Goal: Navigation & Orientation: Find specific page/section

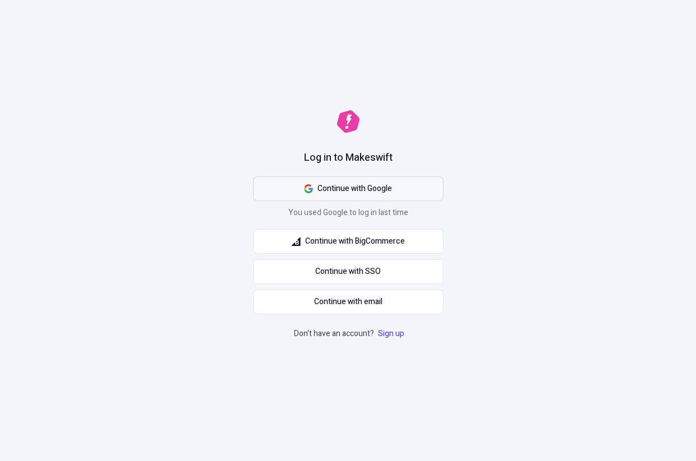
click at [301, 187] on button "Continue with Google" at bounding box center [348, 188] width 190 height 25
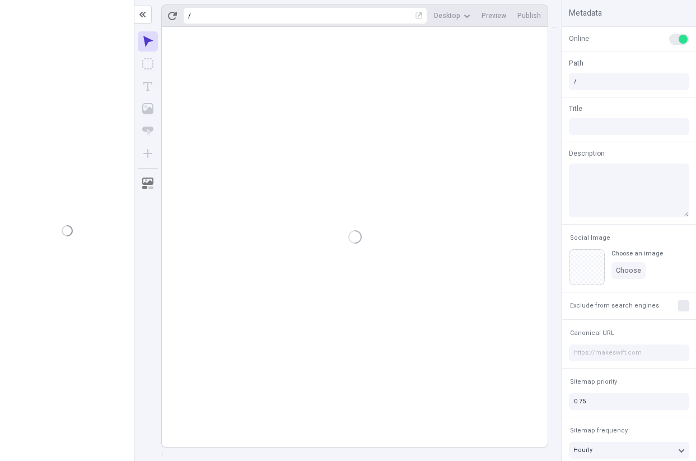
type input "juliet"
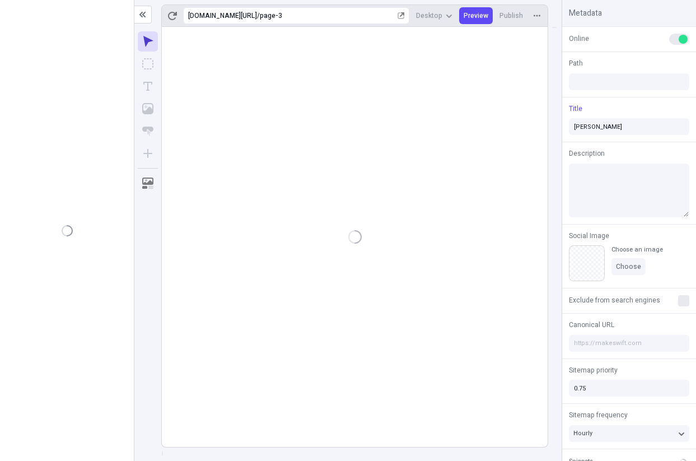
type input "/page-3"
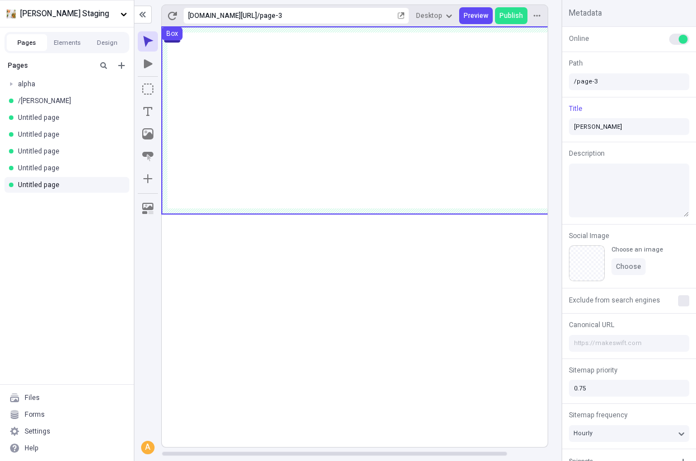
click at [267, 121] on use at bounding box center [377, 120] width 430 height 187
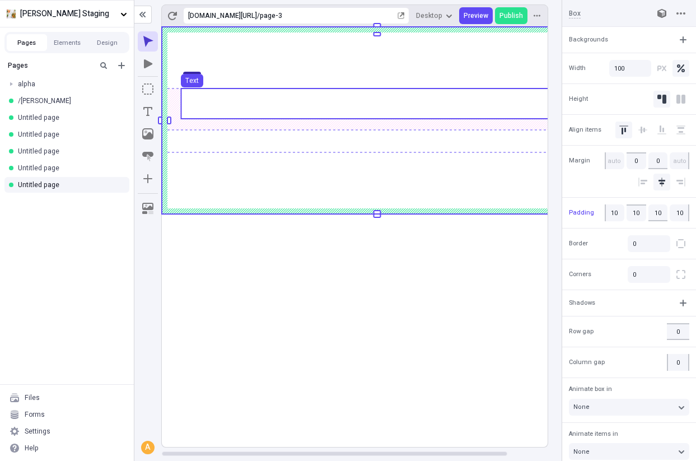
click at [268, 103] on use at bounding box center [377, 103] width 392 height 30
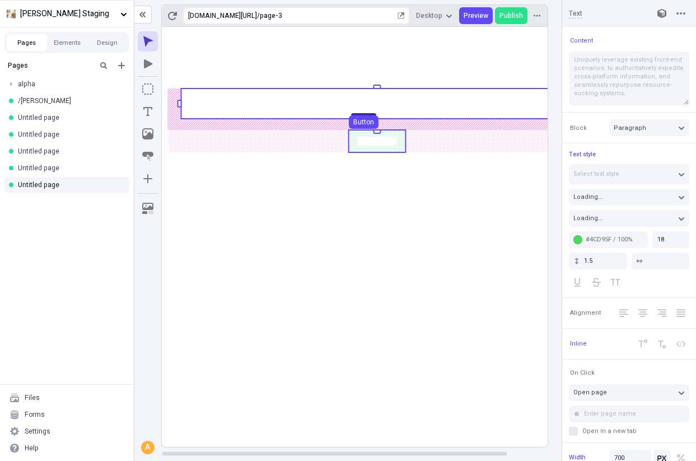
click at [359, 140] on use at bounding box center [377, 141] width 57 height 22
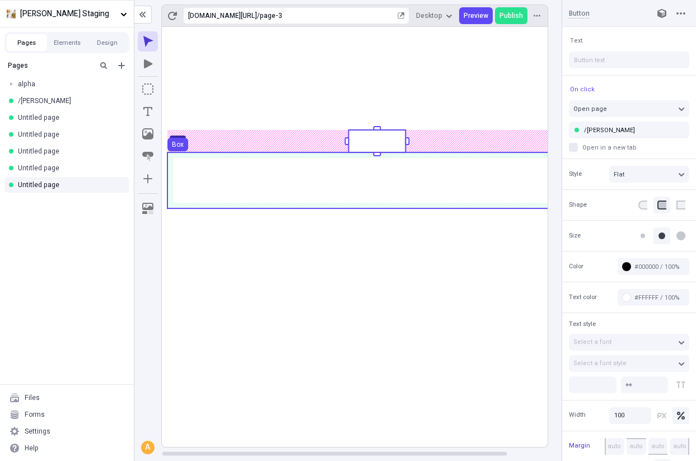
click at [350, 176] on use at bounding box center [376, 180] width 419 height 56
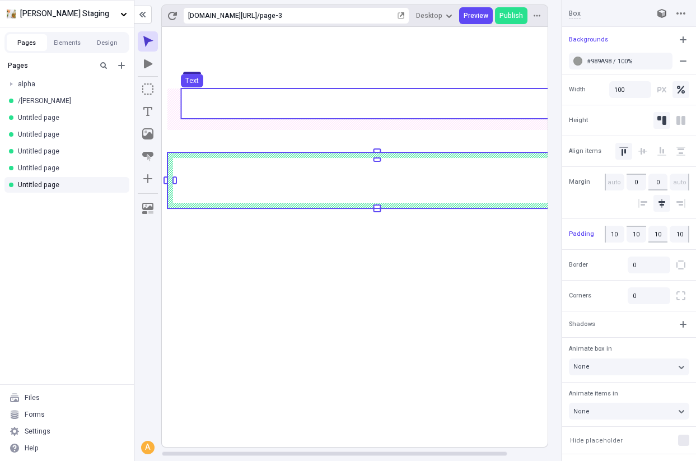
click at [341, 93] on use at bounding box center [377, 103] width 392 height 30
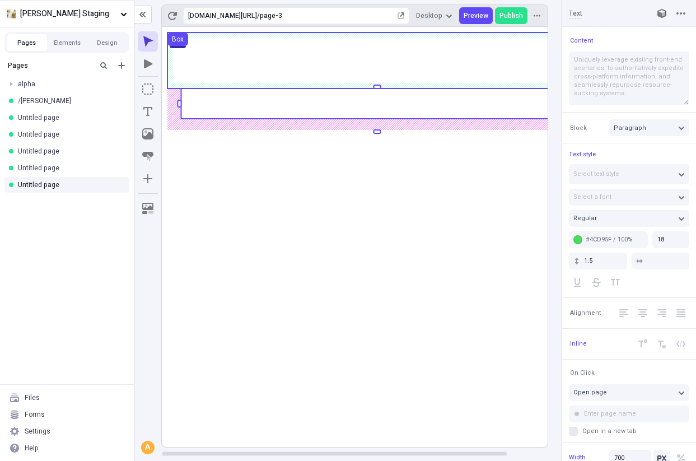
click at [326, 57] on use at bounding box center [376, 60] width 419 height 56
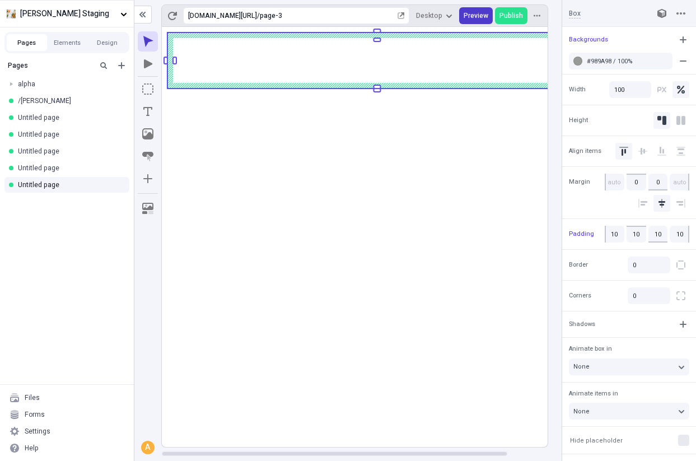
click at [482, 19] on span "Preview" at bounding box center [475, 15] width 25 height 9
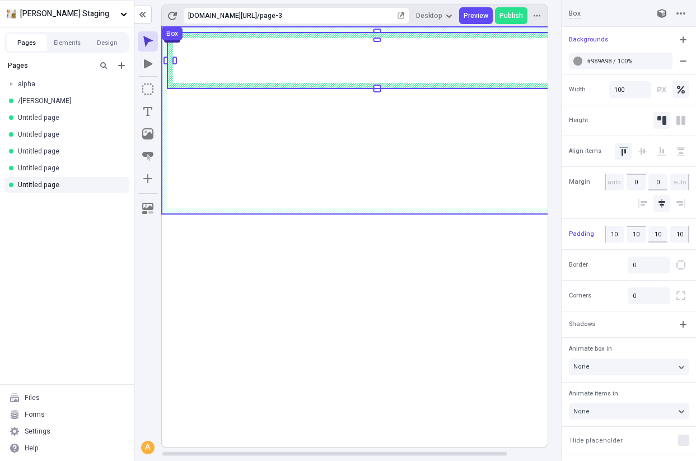
click at [284, 144] on use at bounding box center [377, 120] width 430 height 187
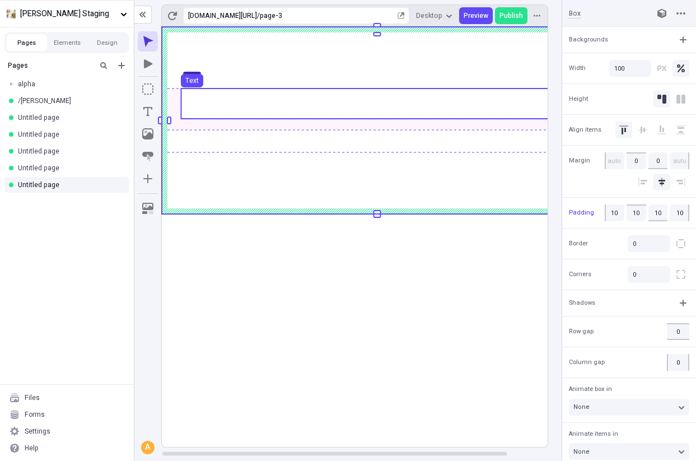
click at [290, 109] on use at bounding box center [377, 103] width 392 height 30
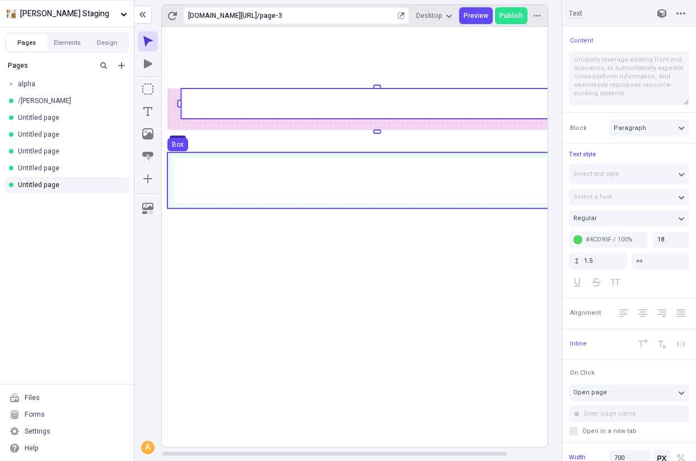
click at [288, 160] on use at bounding box center [376, 180] width 419 height 56
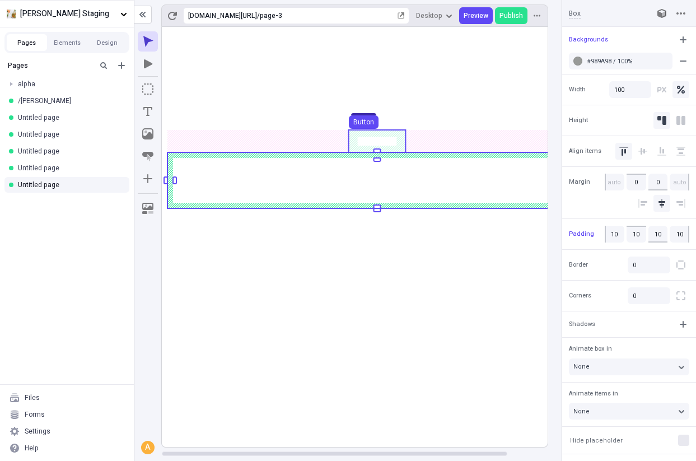
click at [357, 134] on div "Button" at bounding box center [363, 124] width 39 height 19
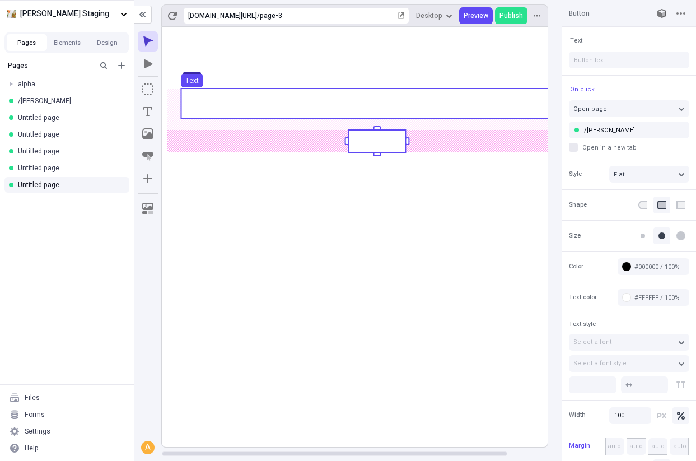
click at [327, 100] on use at bounding box center [377, 103] width 392 height 30
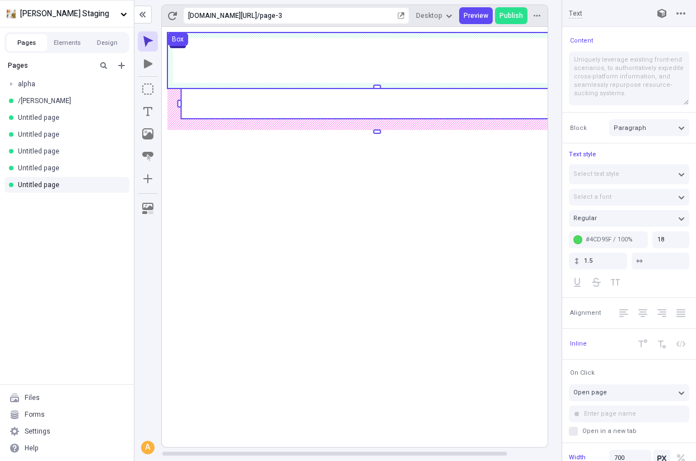
click at [328, 71] on use at bounding box center [376, 60] width 419 height 56
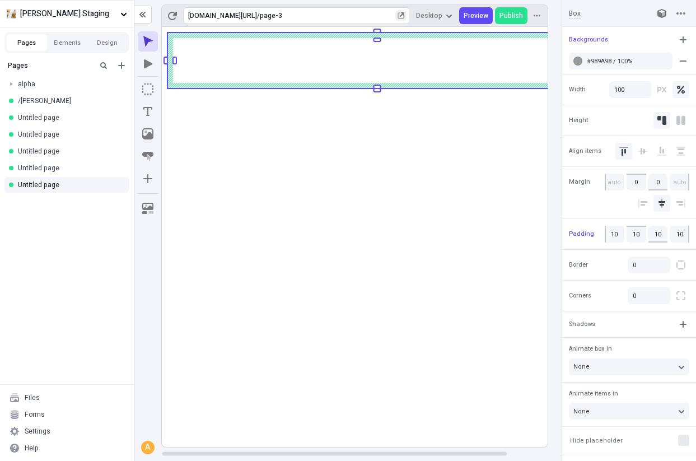
click at [403, 18] on icon "button" at bounding box center [401, 16] width 6 height 6
click at [402, 16] on icon "button" at bounding box center [400, 15] width 7 height 7
click at [453, 287] on rect at bounding box center [377, 237] width 430 height 420
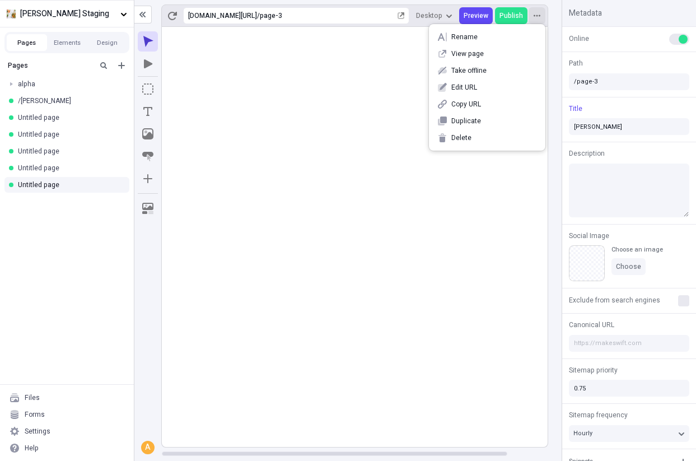
click at [533, 12] on icon "button" at bounding box center [536, 15] width 7 height 7
click at [541, 13] on button "button" at bounding box center [536, 15] width 17 height 17
click at [404, 17] on icon "button" at bounding box center [400, 15] width 7 height 7
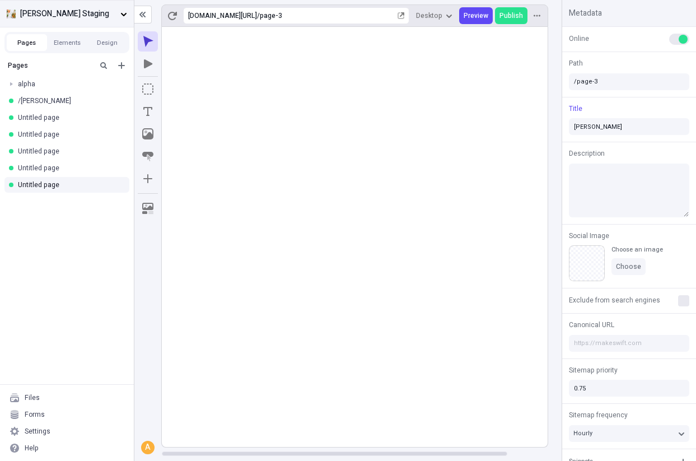
click at [82, 12] on span "Arvin Staging" at bounding box center [68, 14] width 96 height 12
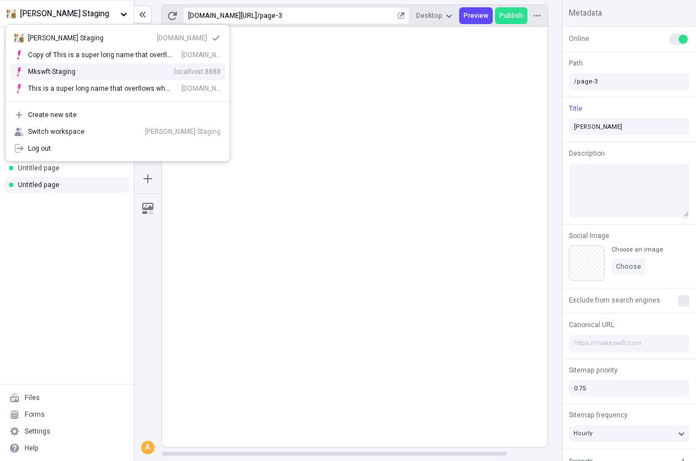
click at [92, 66] on div "Mkswft-Staging localhost:8888" at bounding box center [118, 71] width 224 height 17
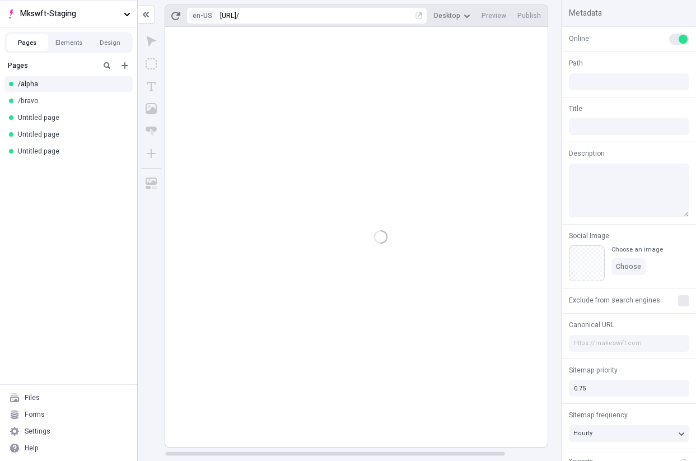
type input "Alpha"
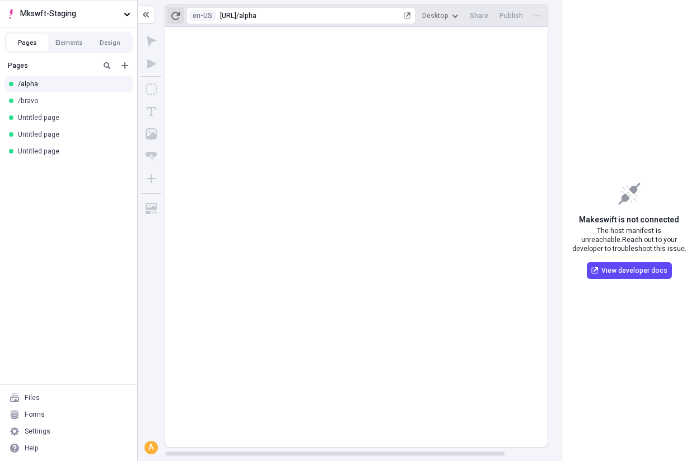
click at [176, 14] on icon "button" at bounding box center [175, 15] width 9 height 9
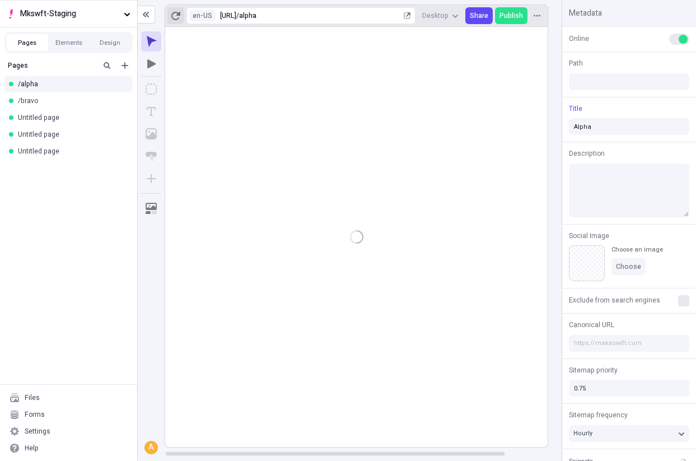
type input "/alpha"
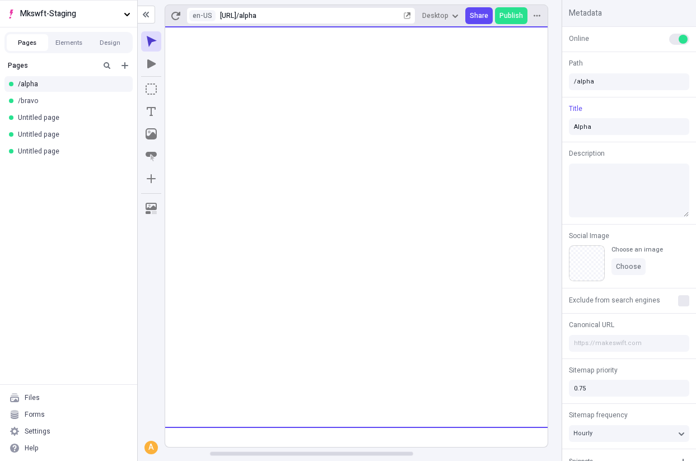
scroll to position [0, 92]
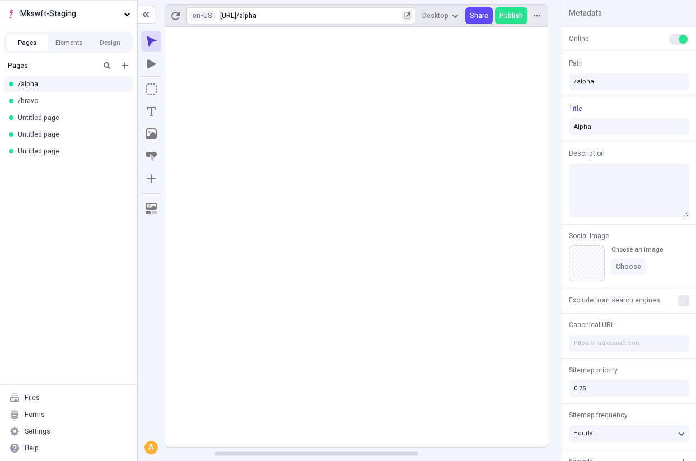
click at [410, 16] on icon "button" at bounding box center [407, 16] width 6 height 6
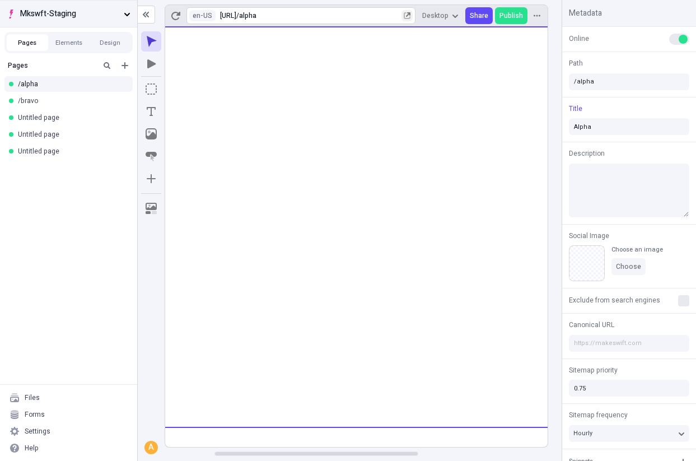
click at [77, 9] on span "Mkswft-Staging" at bounding box center [69, 14] width 99 height 12
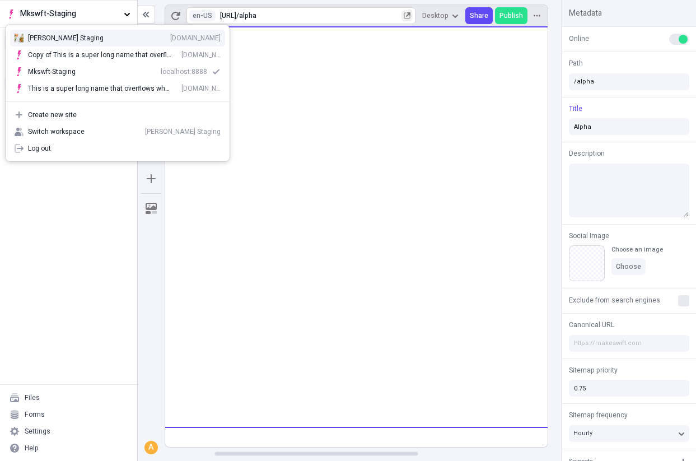
click at [81, 39] on div "Arvin Staging zgo3zr3i6xp.staging.makeswift.site" at bounding box center [124, 38] width 193 height 9
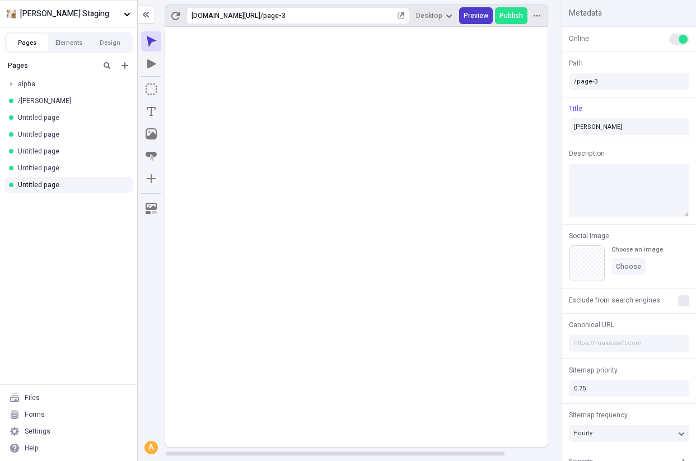
click at [472, 17] on span "Preview" at bounding box center [475, 15] width 25 height 9
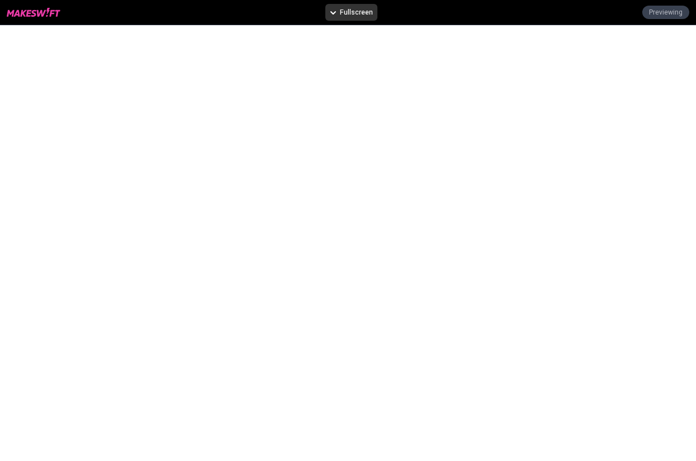
click at [359, 11] on span "Fullscreen" at bounding box center [356, 12] width 33 height 9
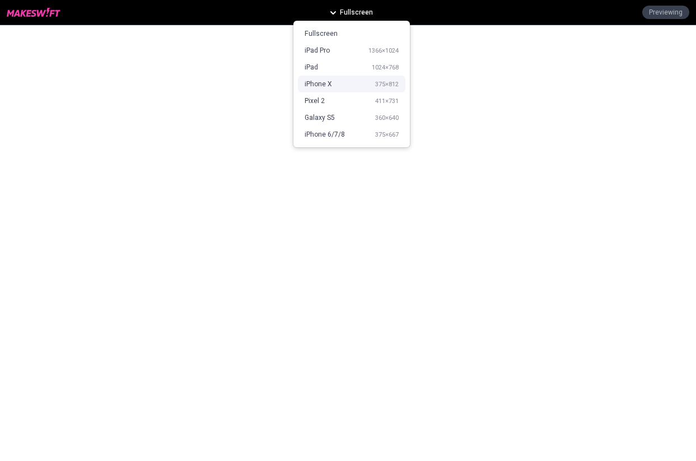
click at [339, 86] on div "iPhone X 375 × 812" at bounding box center [351, 84] width 107 height 17
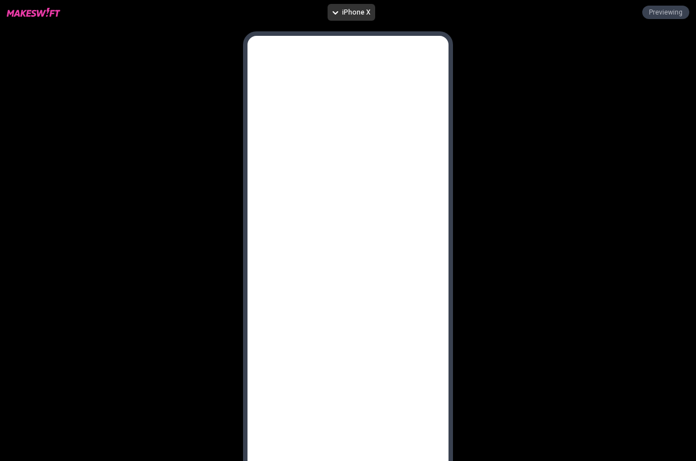
click at [349, 11] on span "iPhone X" at bounding box center [356, 12] width 29 height 9
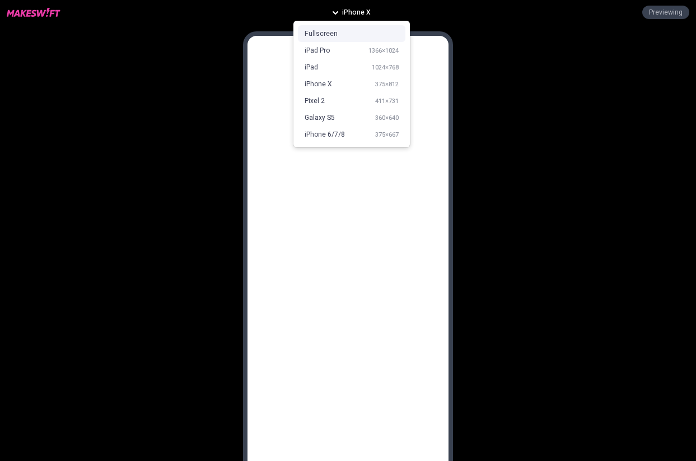
click at [330, 39] on div "Fullscreen" at bounding box center [351, 33] width 107 height 17
